Goal: Find specific page/section: Find specific page/section

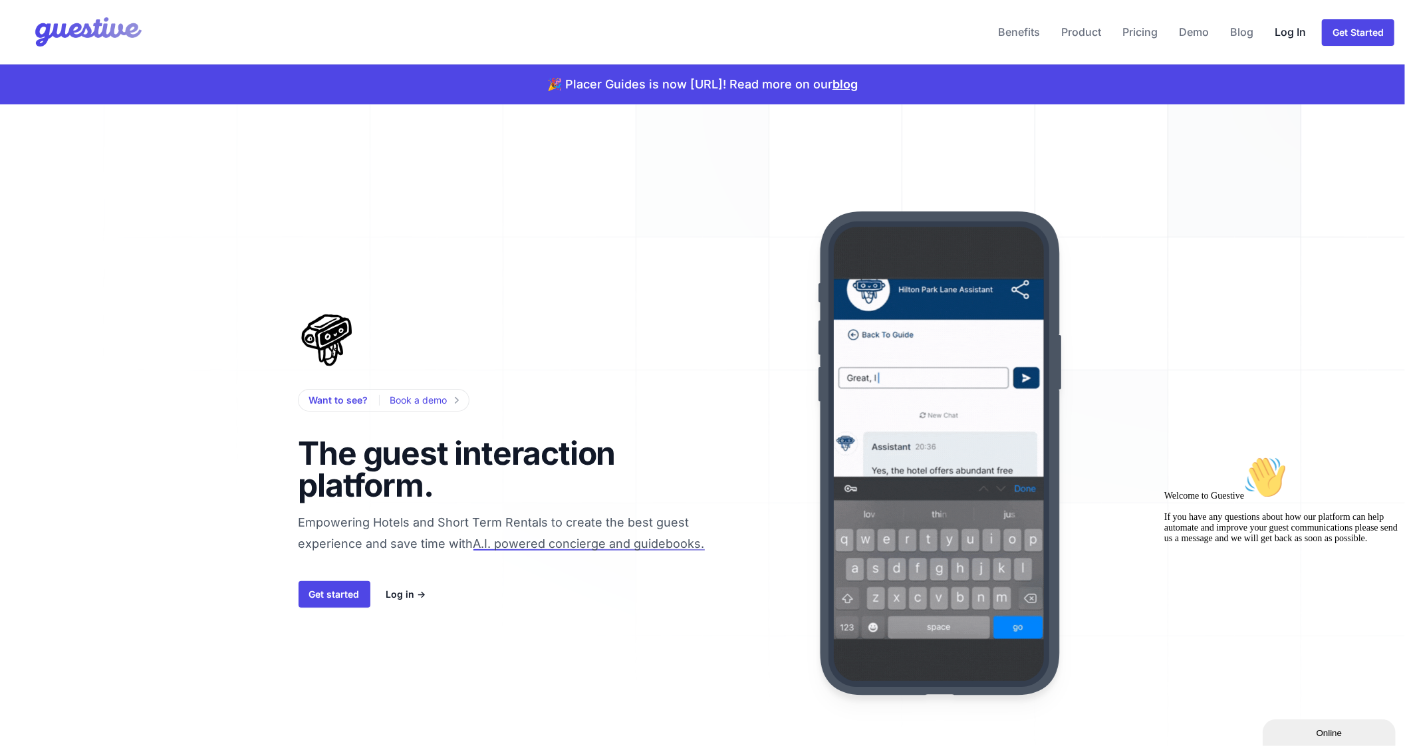
click at [1294, 37] on link "Log In" at bounding box center [1291, 32] width 42 height 32
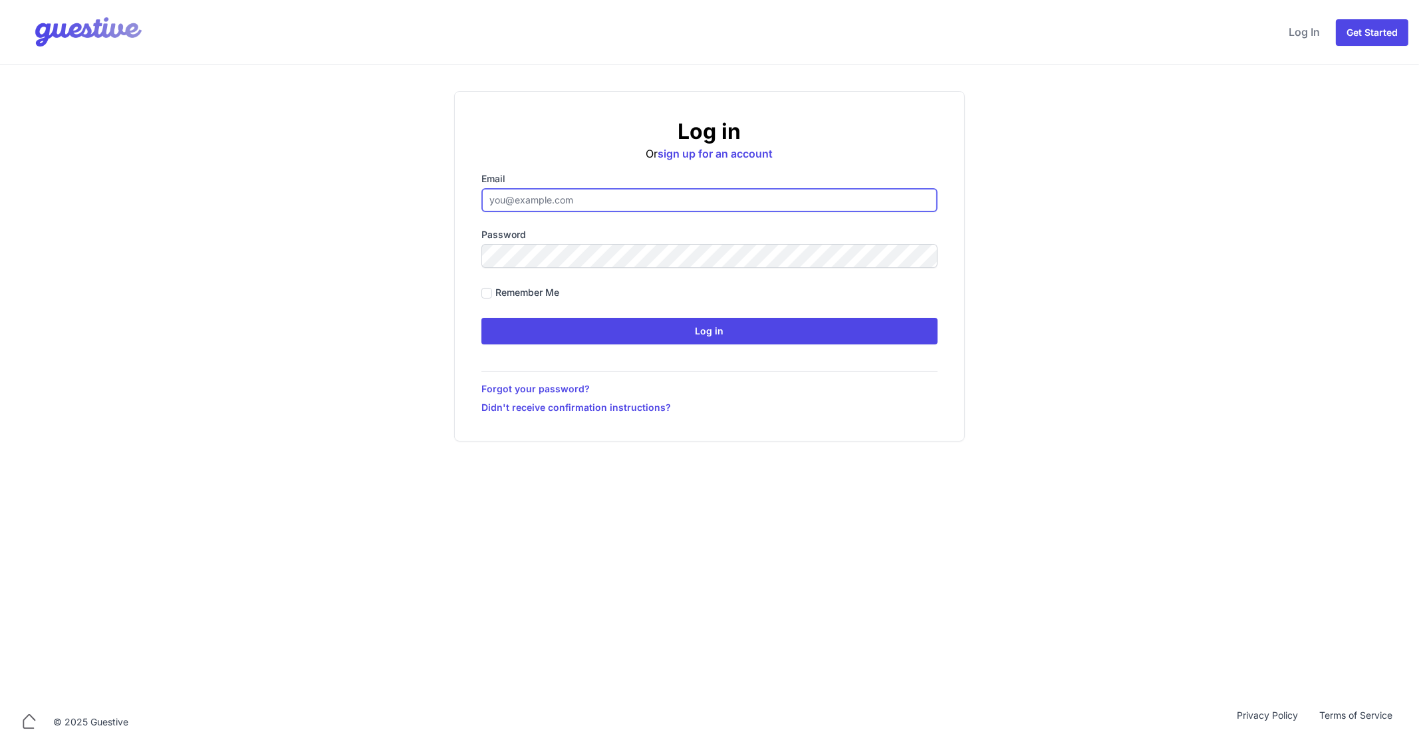
type input "ben@aplacelikehome.co.uk"
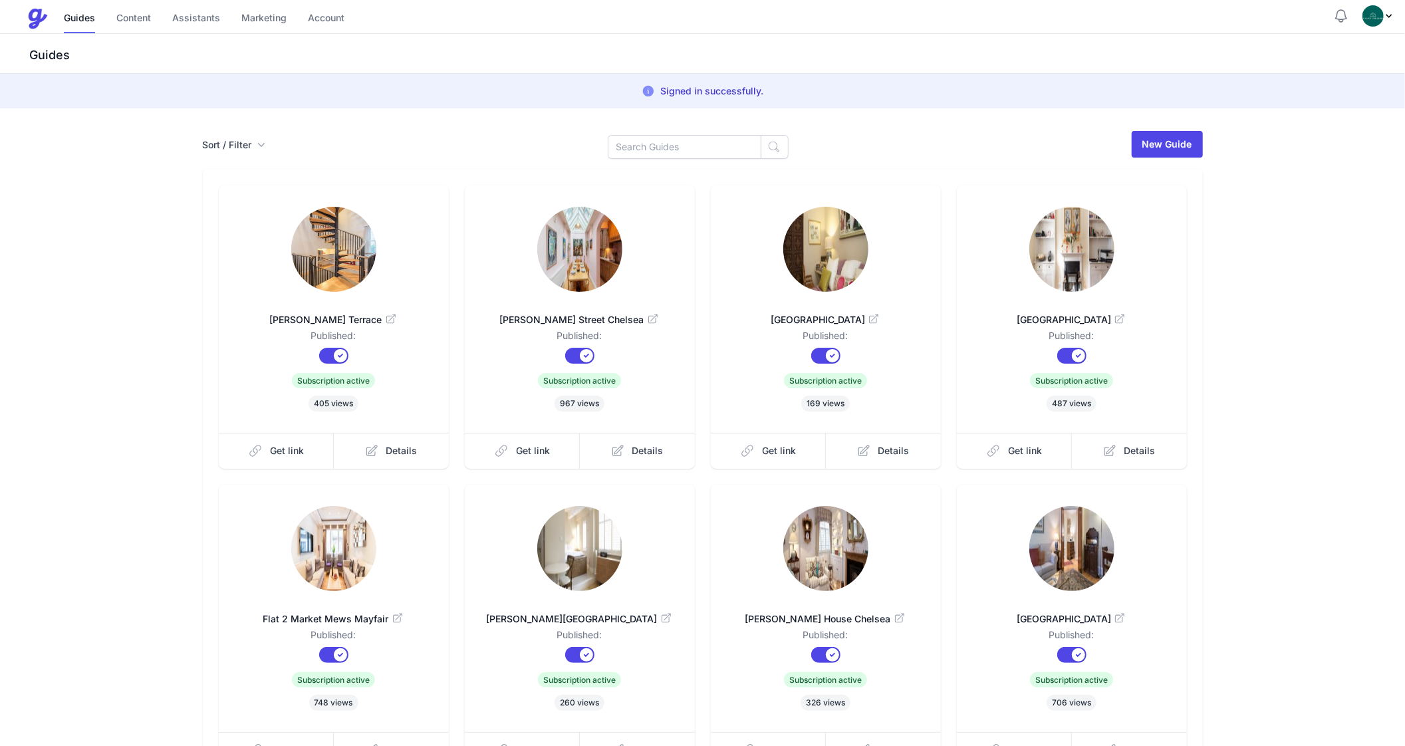
click at [673, 160] on div "Sort / Filter Sort Name Created Unsorted All Published Unpublished Archived New…" at bounding box center [703, 478] width 1022 height 696
click at [667, 151] on input at bounding box center [685, 147] width 154 height 24
type input "[GEOGRAPHIC_DATA]"
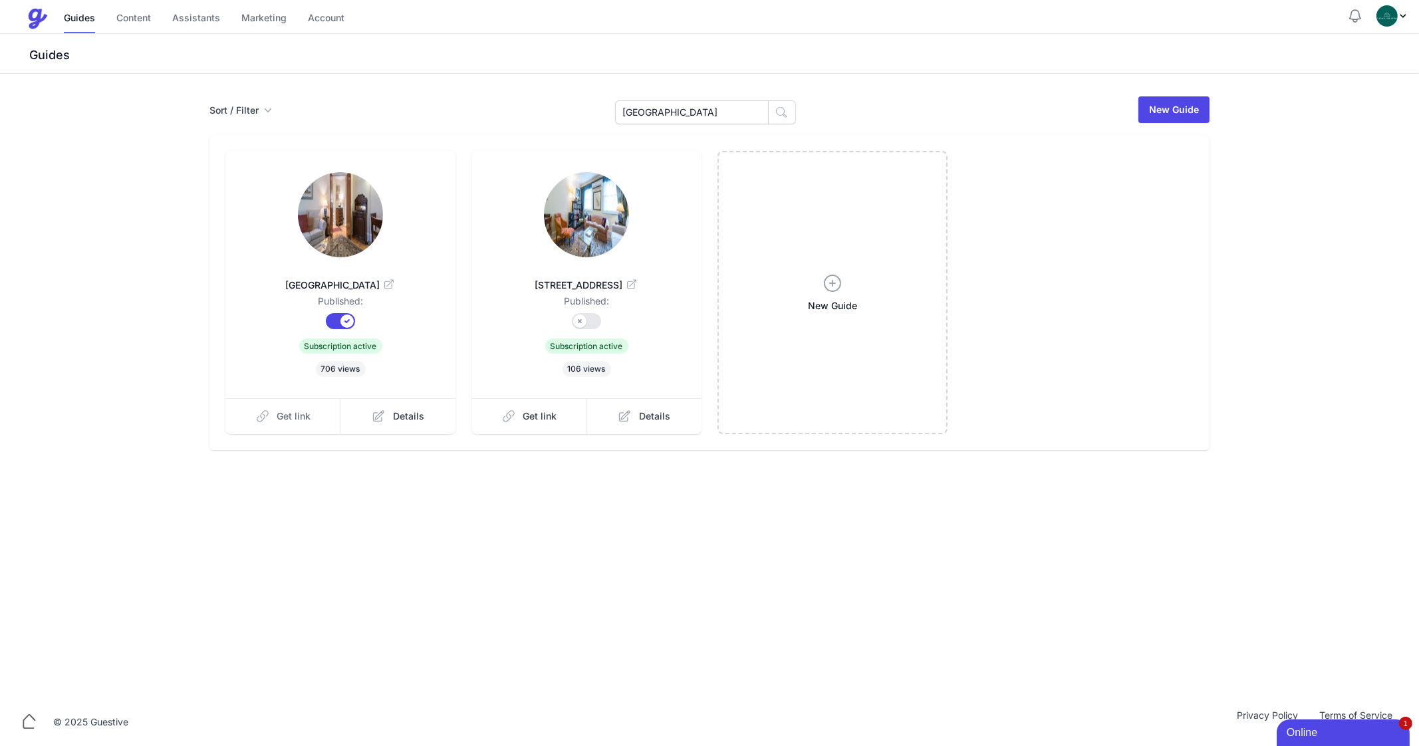
click at [300, 404] on link "Get link" at bounding box center [283, 416] width 116 height 36
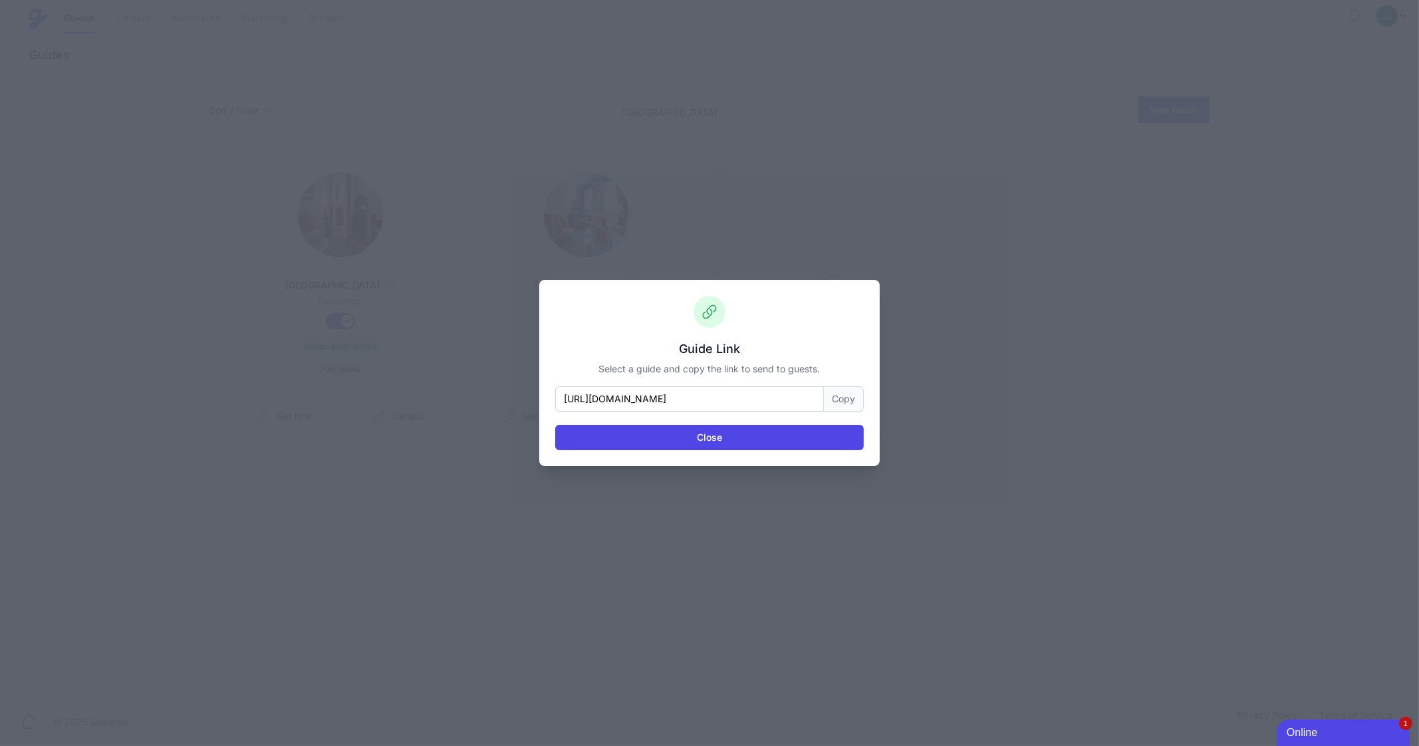
click at [850, 396] on button "Copy" at bounding box center [844, 398] width 40 height 25
